Goal: Navigation & Orientation: Find specific page/section

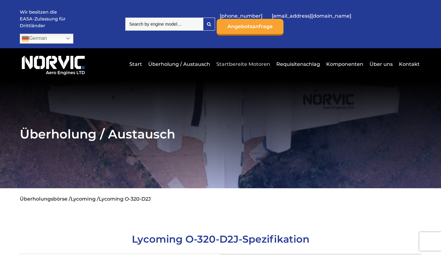
click at [247, 57] on link "Startbereite Motoren" at bounding box center [243, 64] width 57 height 15
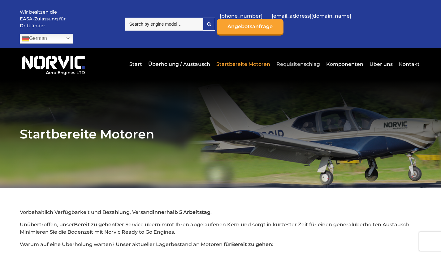
click at [303, 57] on link "Requisitenschlag" at bounding box center [298, 64] width 47 height 15
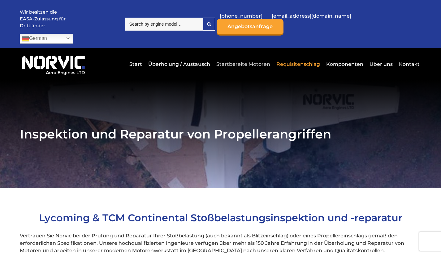
click at [248, 57] on link "Startbereite Motoren" at bounding box center [243, 64] width 57 height 15
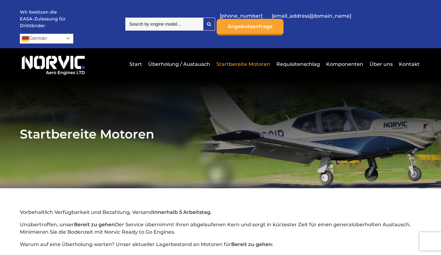
click at [73, 34] on link "German" at bounding box center [47, 39] width 54 height 10
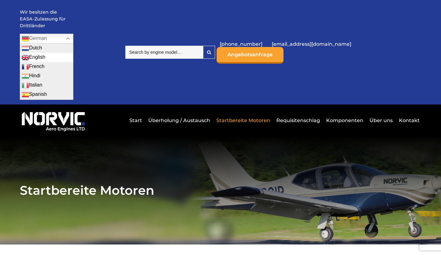
click at [73, 53] on link "English" at bounding box center [46, 57] width 53 height 9
